Goal: Task Accomplishment & Management: Use online tool/utility

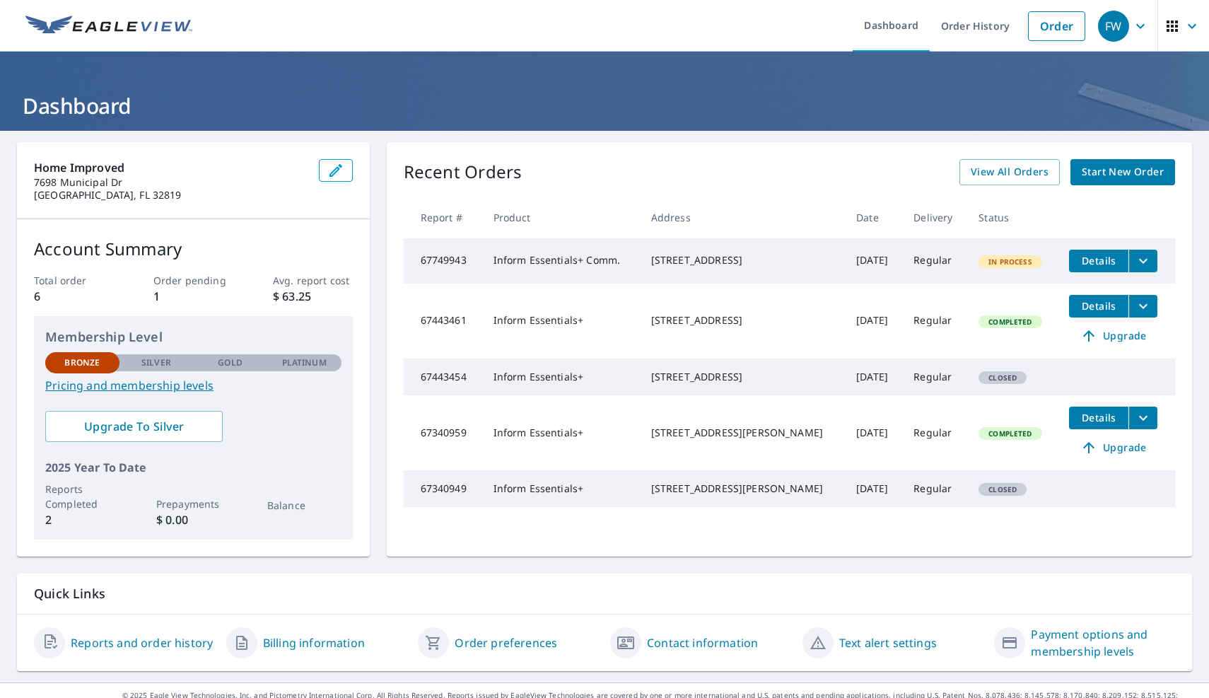
click at [1139, 261] on icon "filesDropdownBtn-67749943" at bounding box center [1143, 260] width 8 height 5
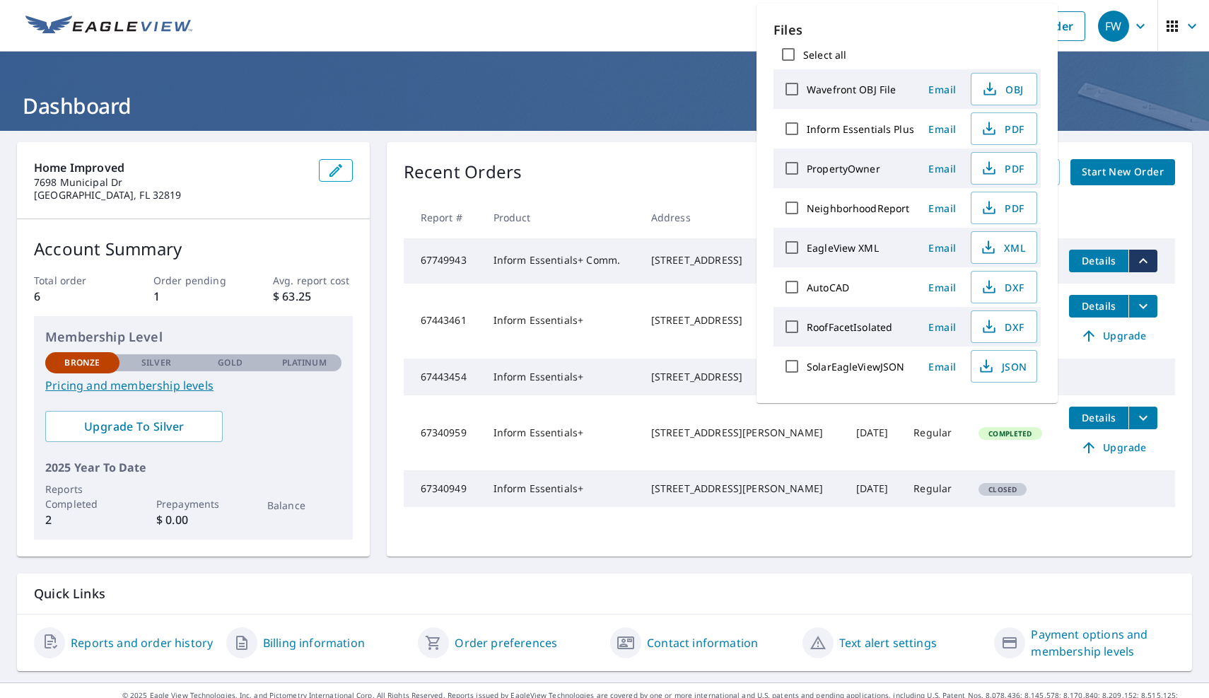
click at [791, 122] on input "Inform Essentials Plus" at bounding box center [792, 129] width 30 height 30
checkbox input "true"
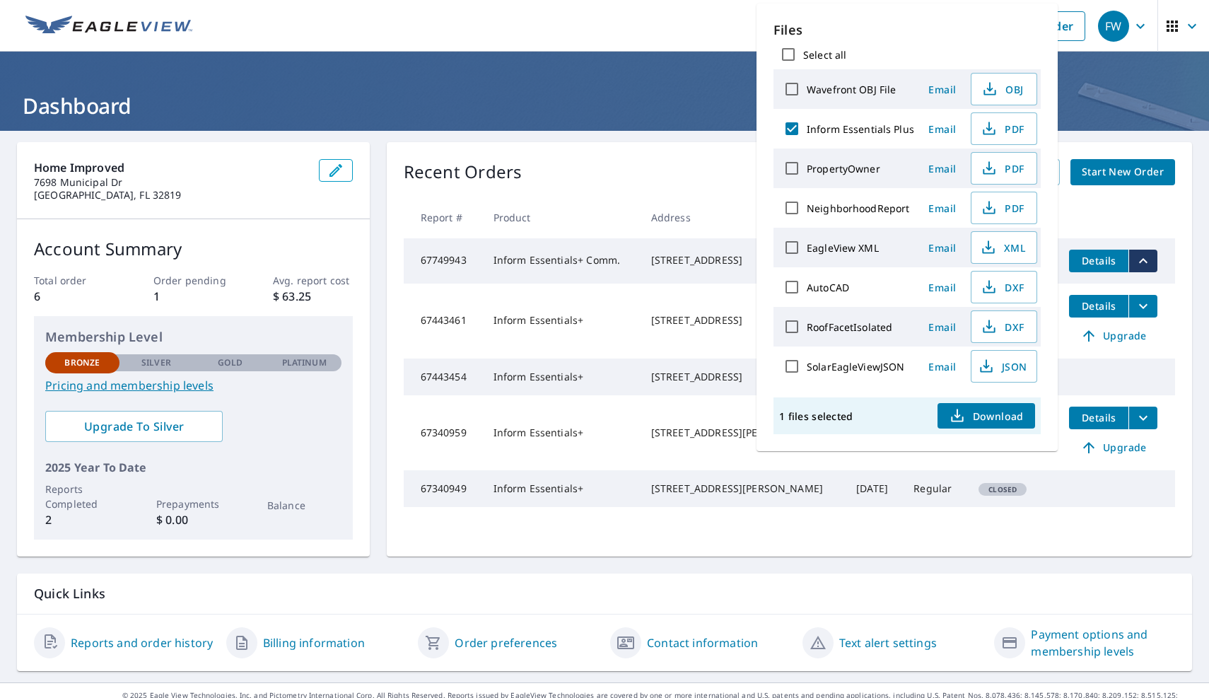
click at [789, 159] on input "PropertyOwner" at bounding box center [792, 168] width 30 height 30
checkbox input "true"
click at [787, 195] on input "NeighborhoodReport" at bounding box center [792, 208] width 30 height 30
checkbox input "true"
click at [957, 415] on icon "button" at bounding box center [957, 413] width 6 height 9
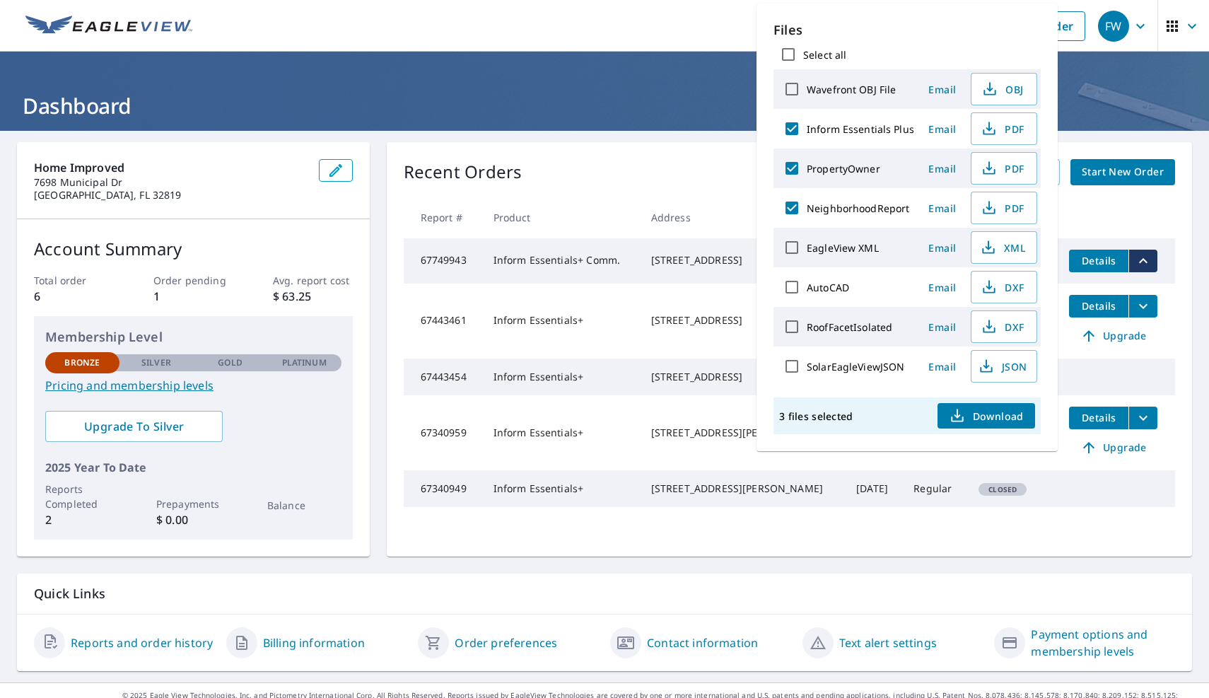
click at [705, 125] on header "Dashboard" at bounding box center [604, 91] width 1209 height 79
